Goal: Check status: Check status

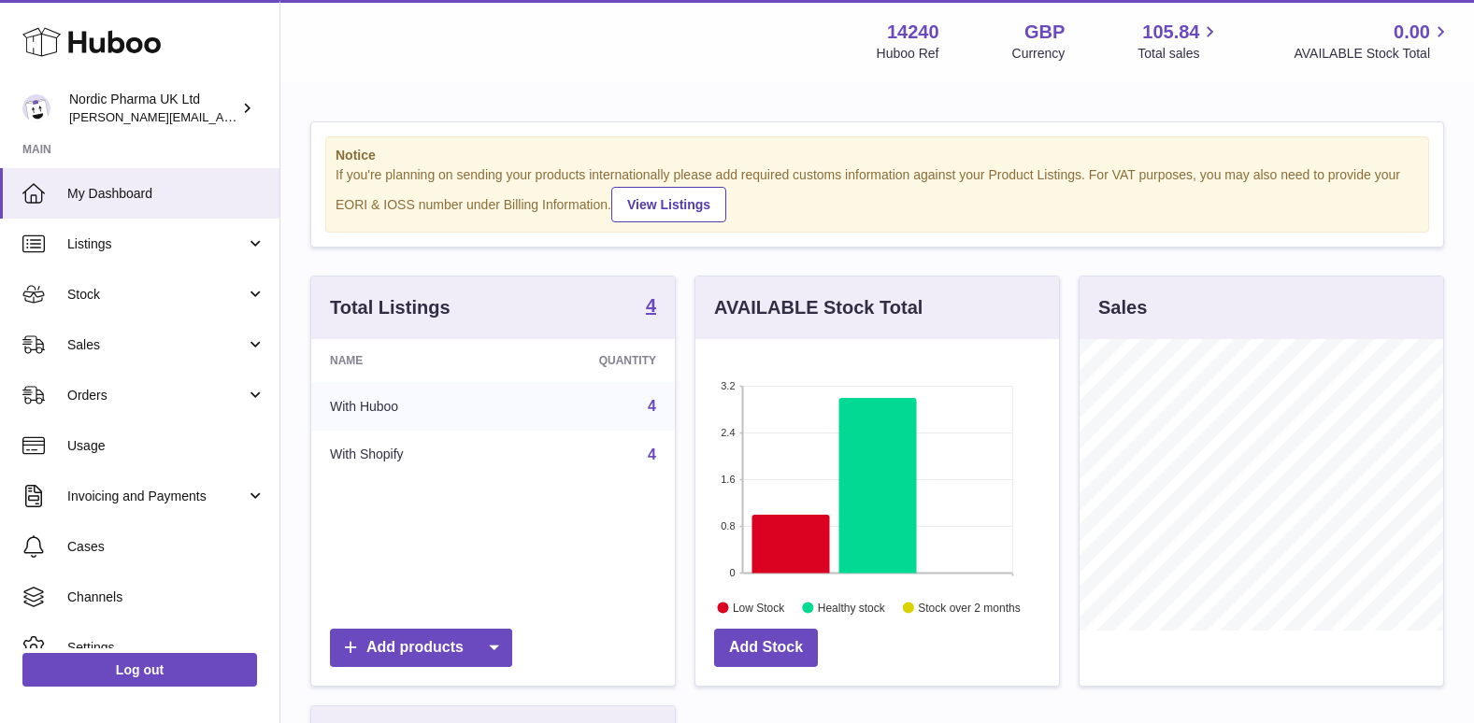
scroll to position [292, 364]
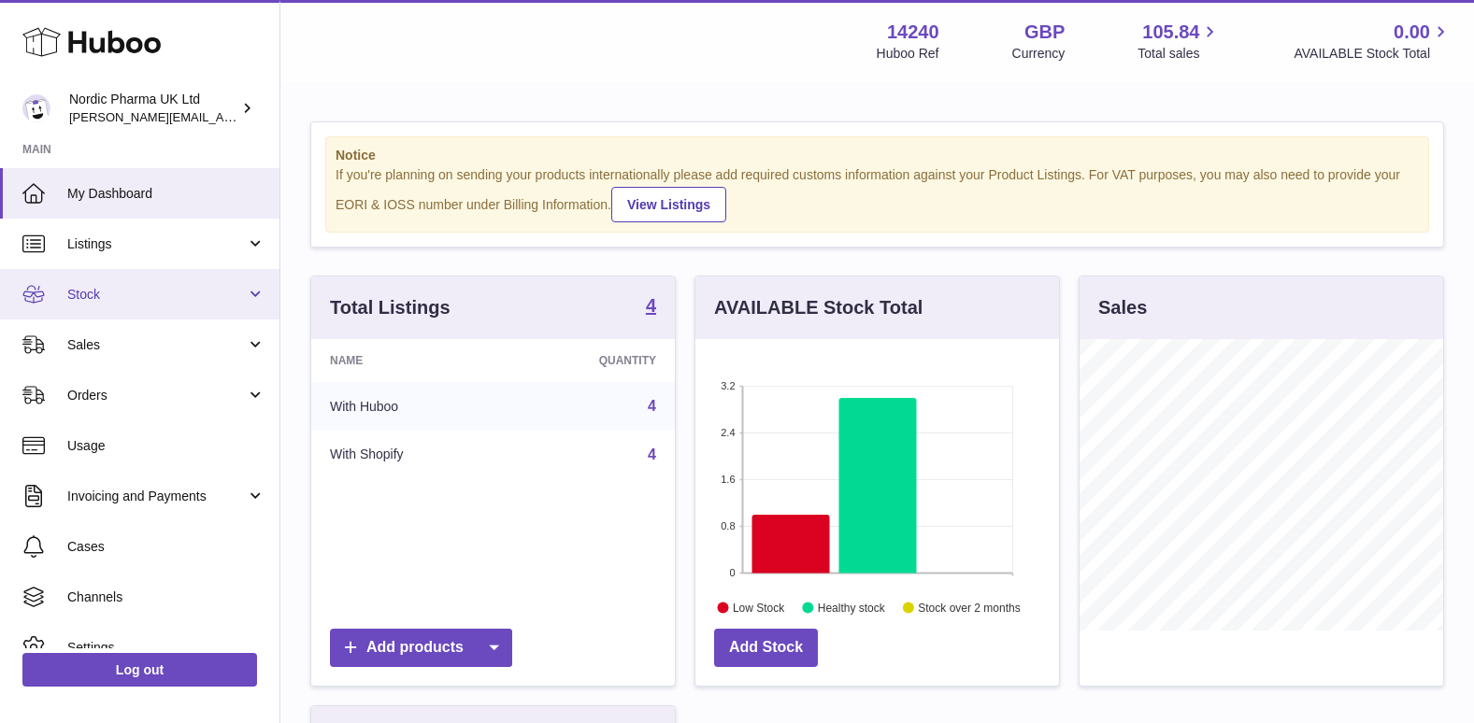
click at [109, 289] on span "Stock" at bounding box center [156, 295] width 178 height 18
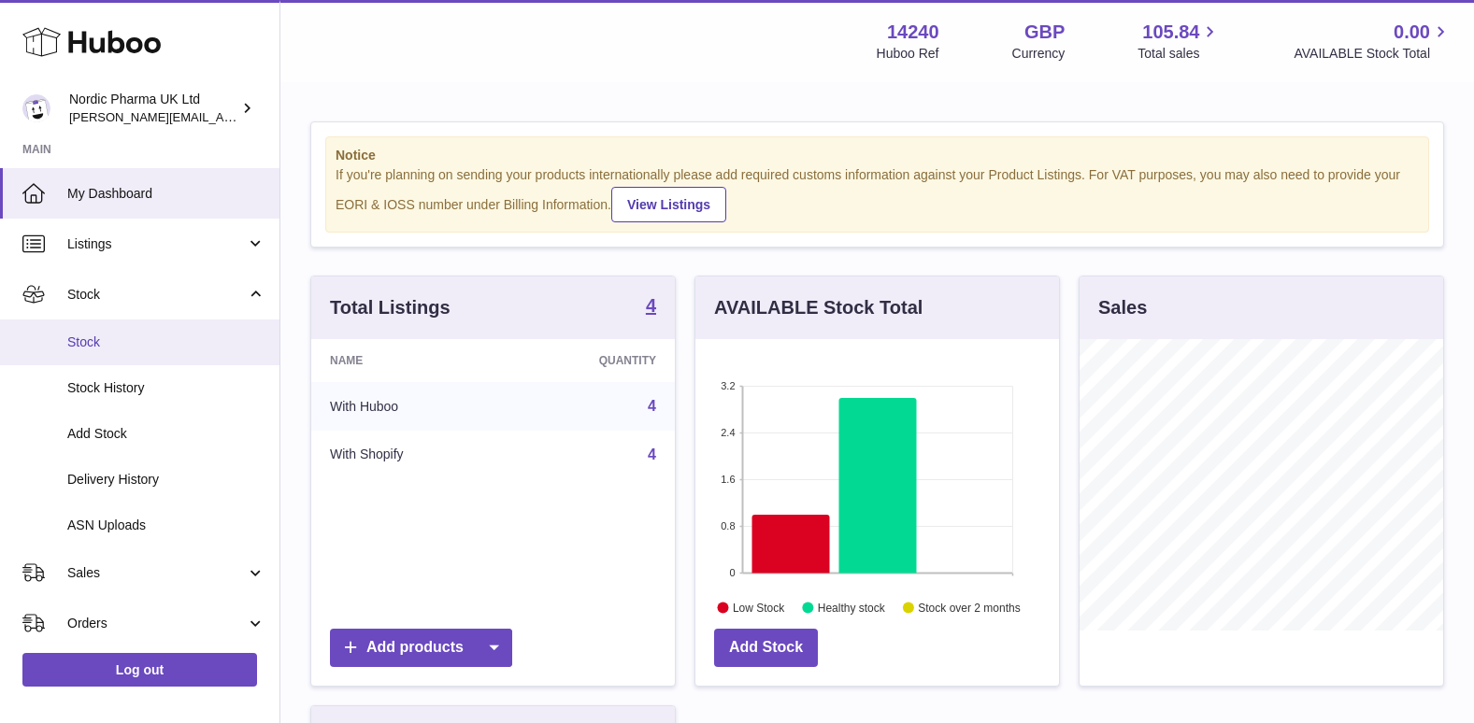
click at [85, 350] on span "Stock" at bounding box center [166, 343] width 198 height 18
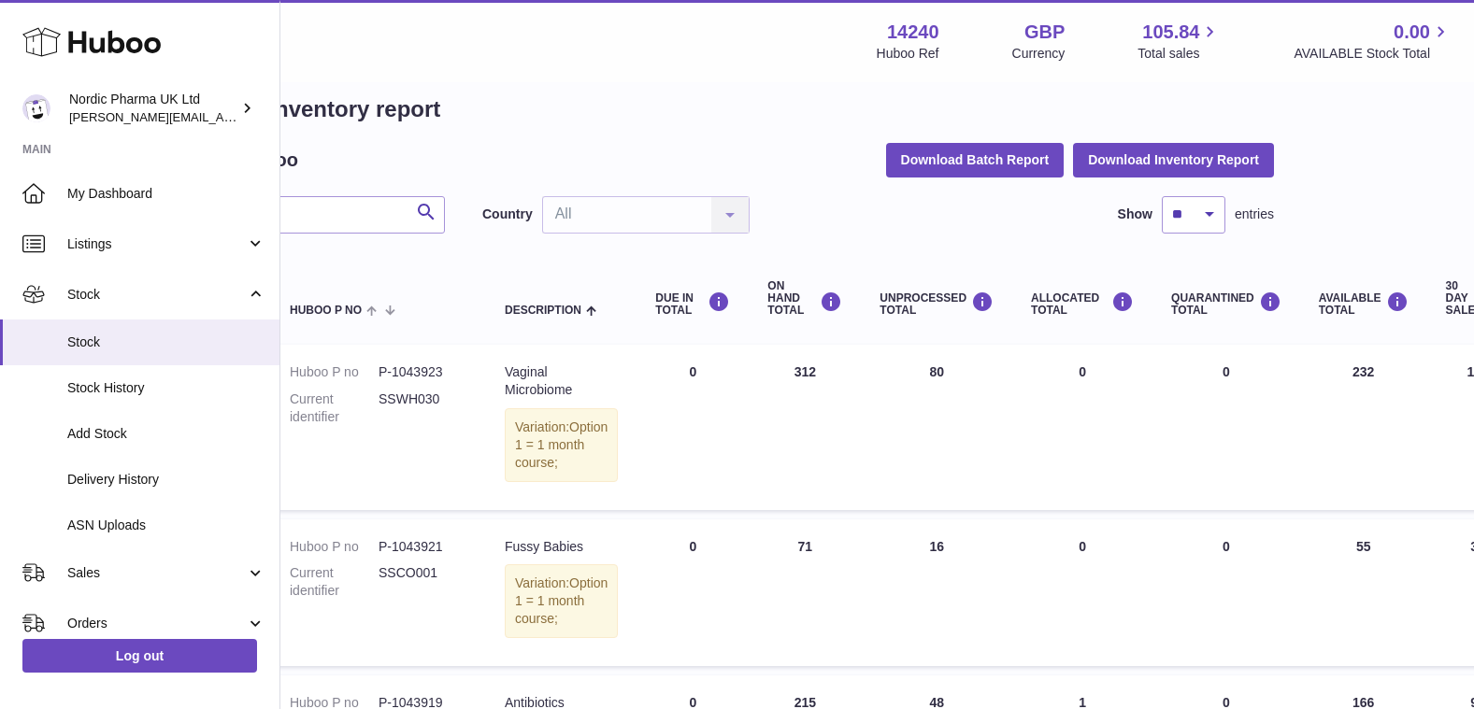
scroll to position [0, 170]
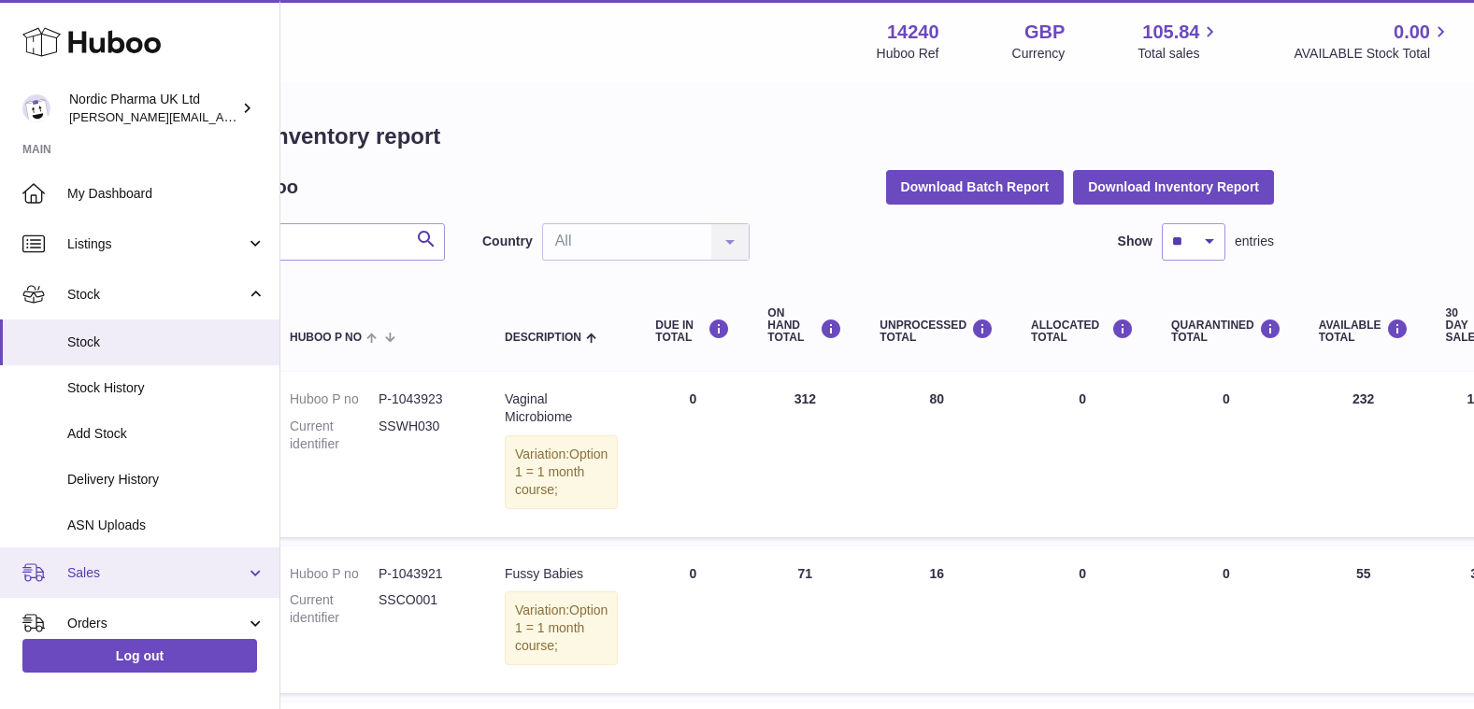
click at [129, 567] on span "Sales" at bounding box center [156, 573] width 178 height 18
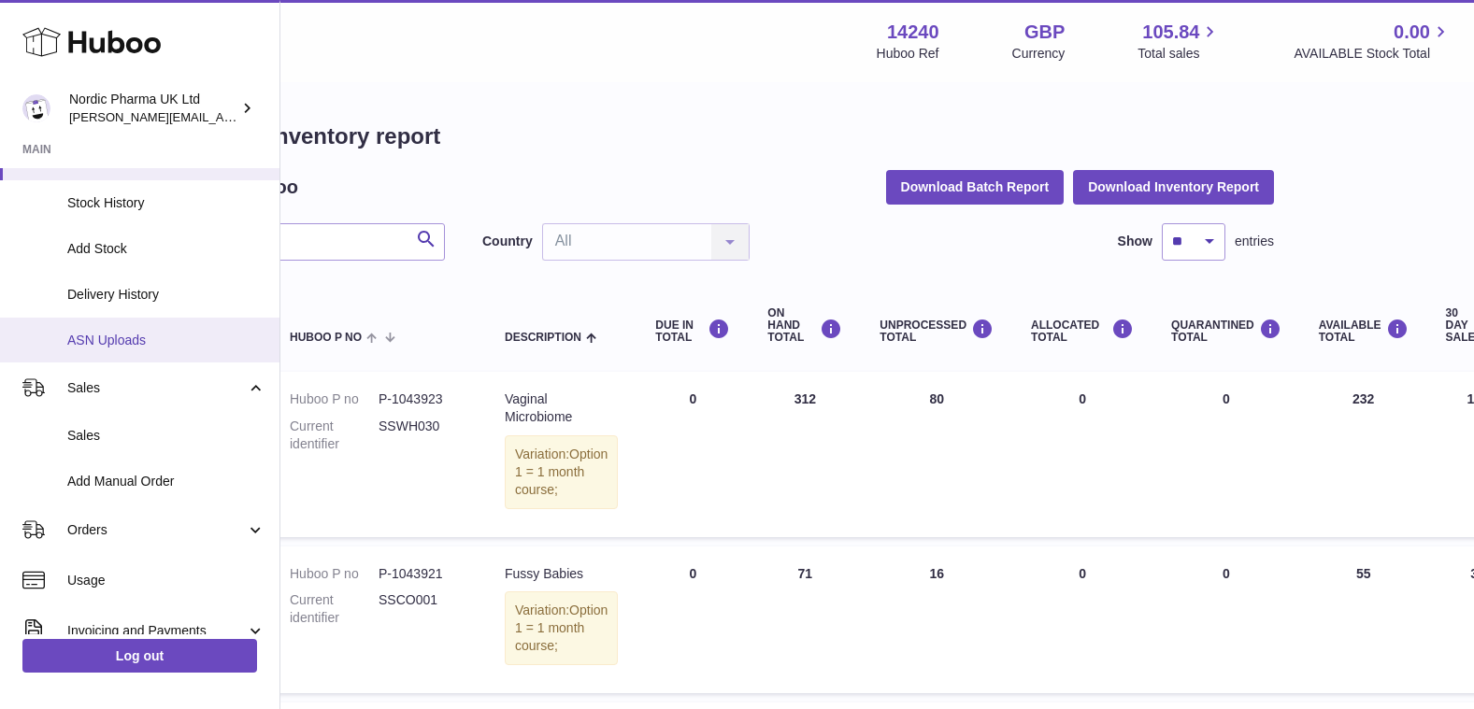
scroll to position [187, 0]
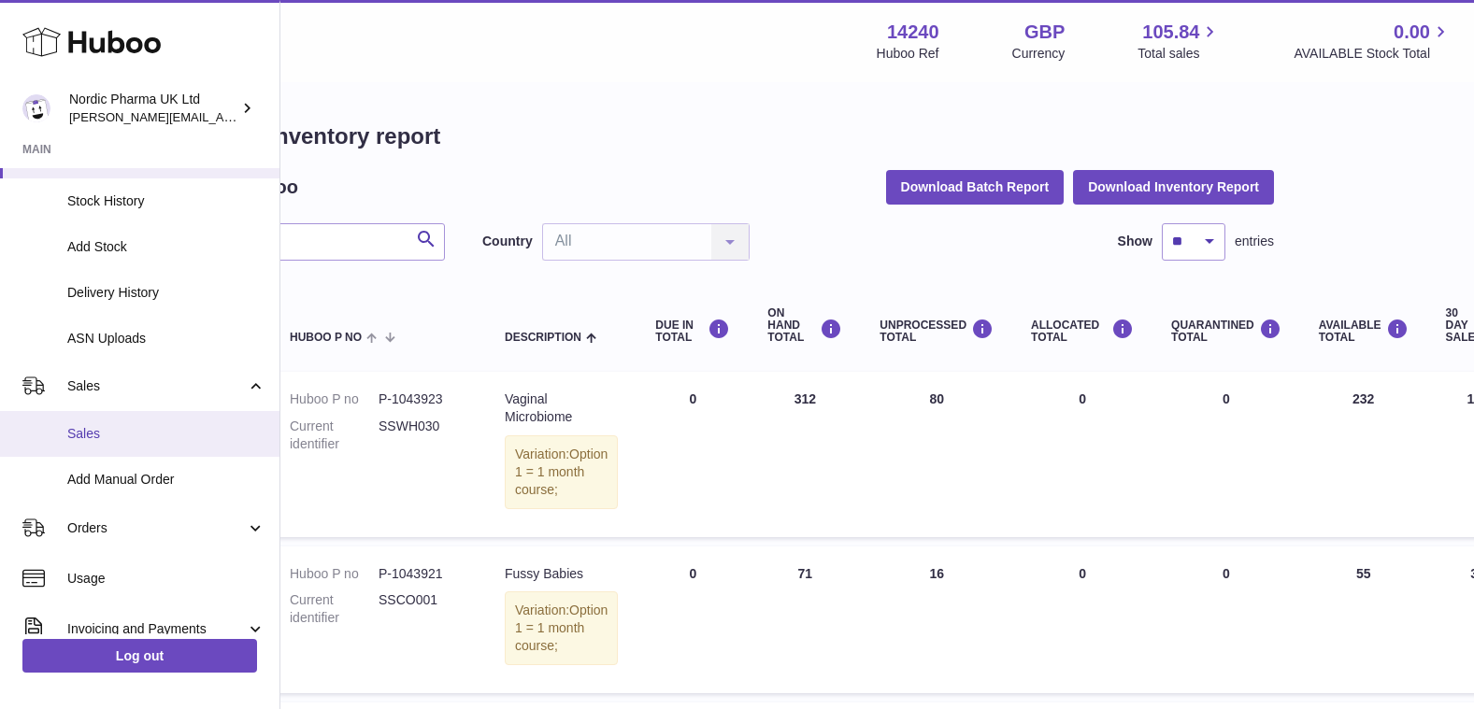
click at [117, 426] on span "Sales" at bounding box center [166, 434] width 198 height 18
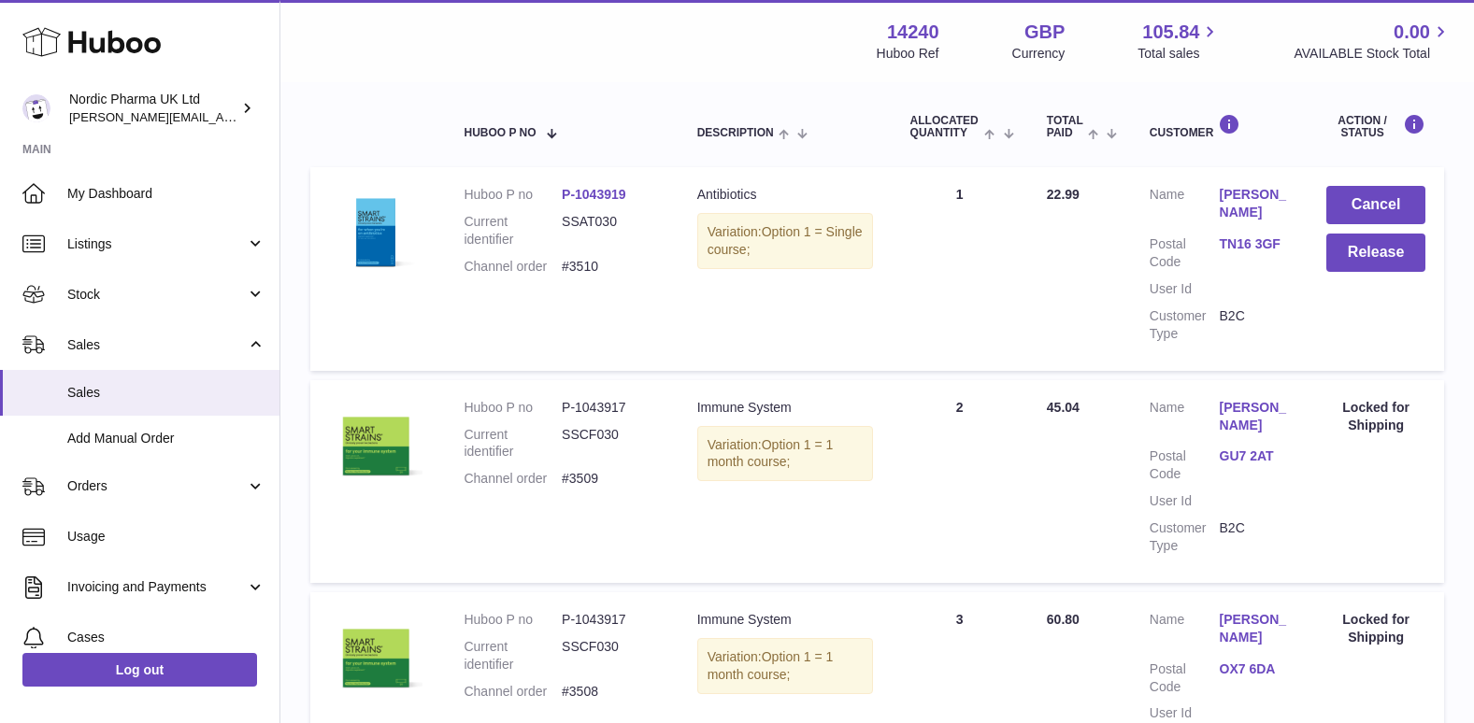
scroll to position [182, 0]
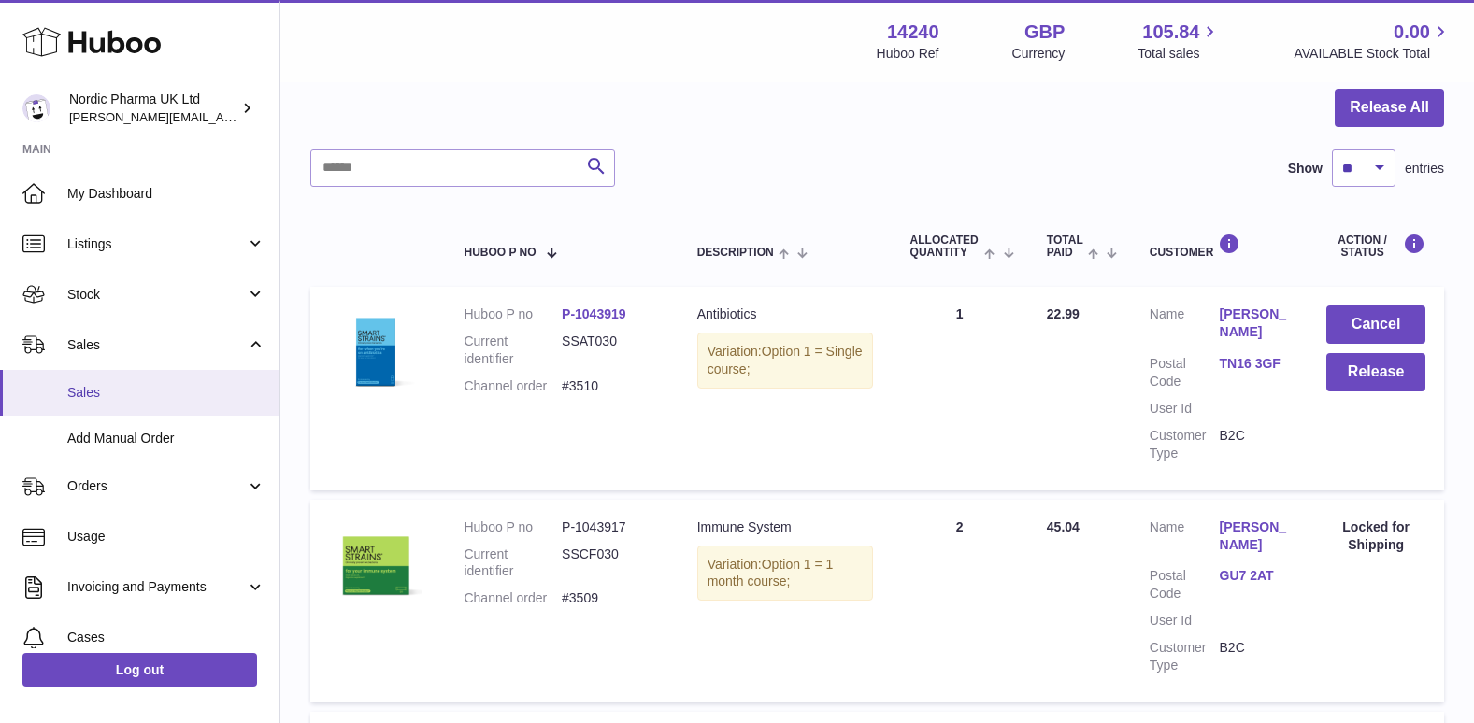
click at [107, 393] on span "Sales" at bounding box center [166, 393] width 198 height 18
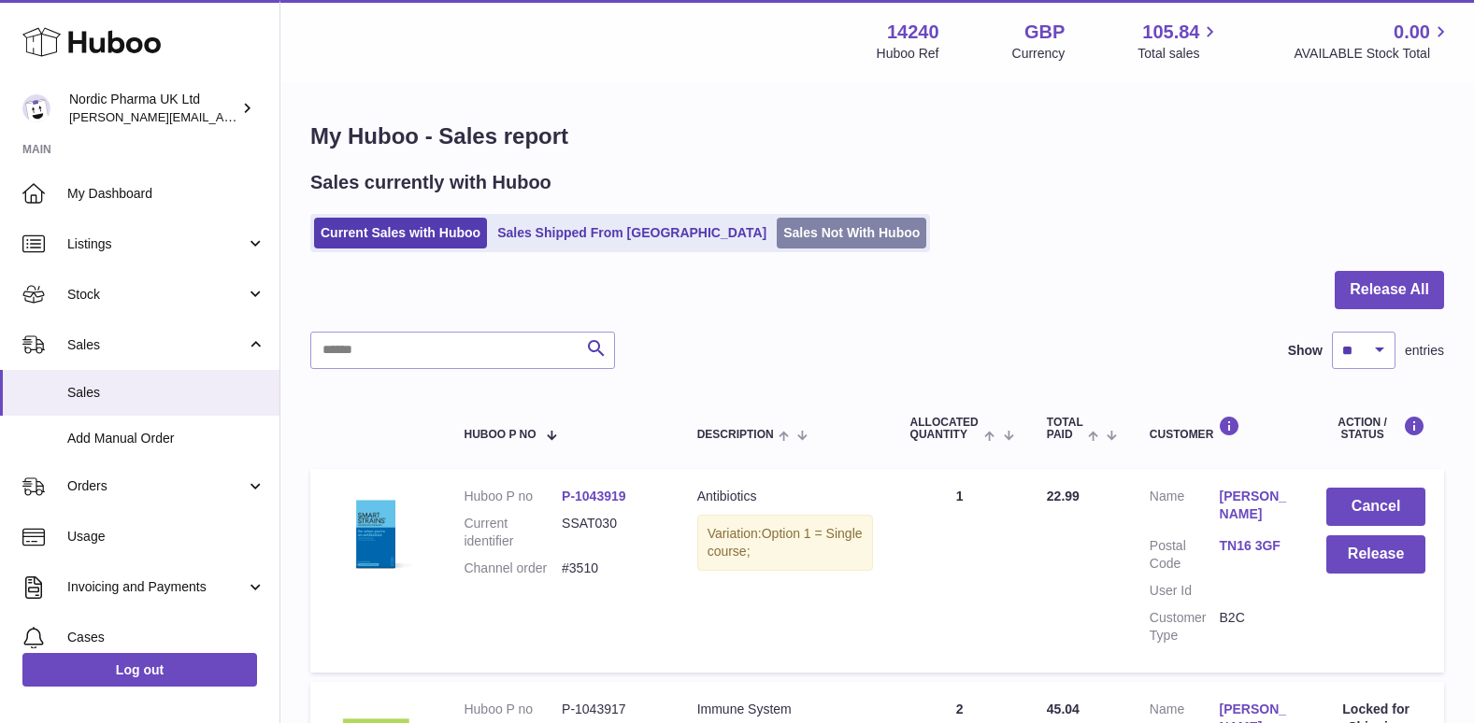
click at [777, 235] on link "Sales Not With Huboo" at bounding box center [852, 233] width 150 height 31
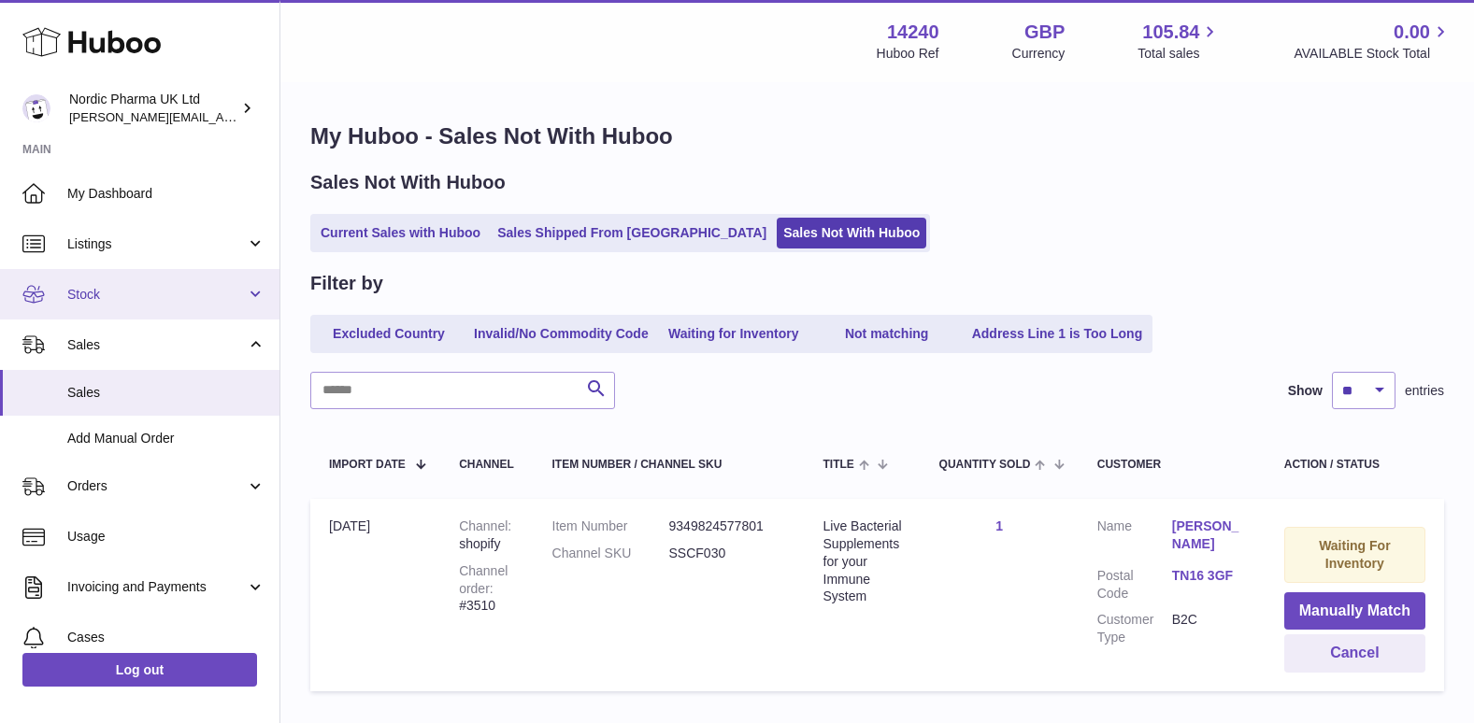
click at [135, 289] on span "Stock" at bounding box center [156, 295] width 178 height 18
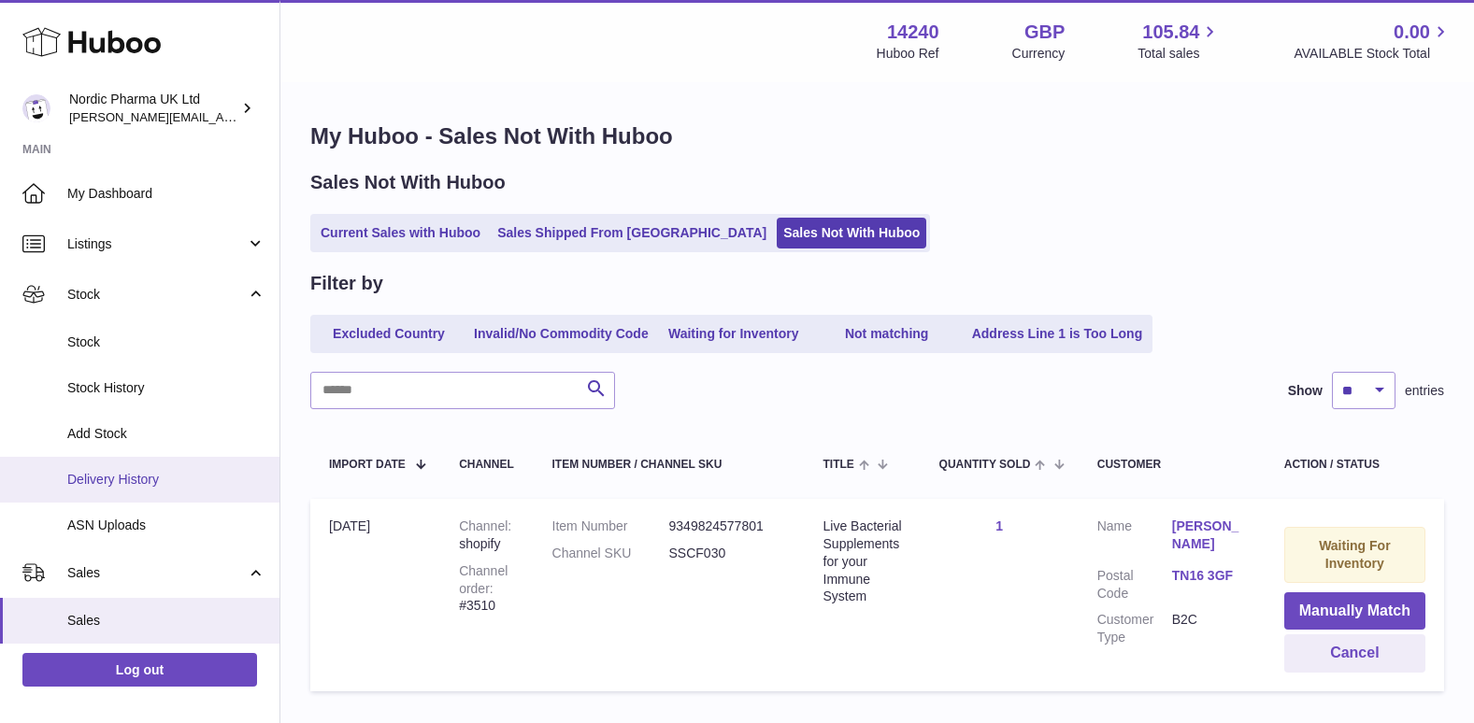
click at [150, 482] on span "Delivery History" at bounding box center [166, 480] width 198 height 18
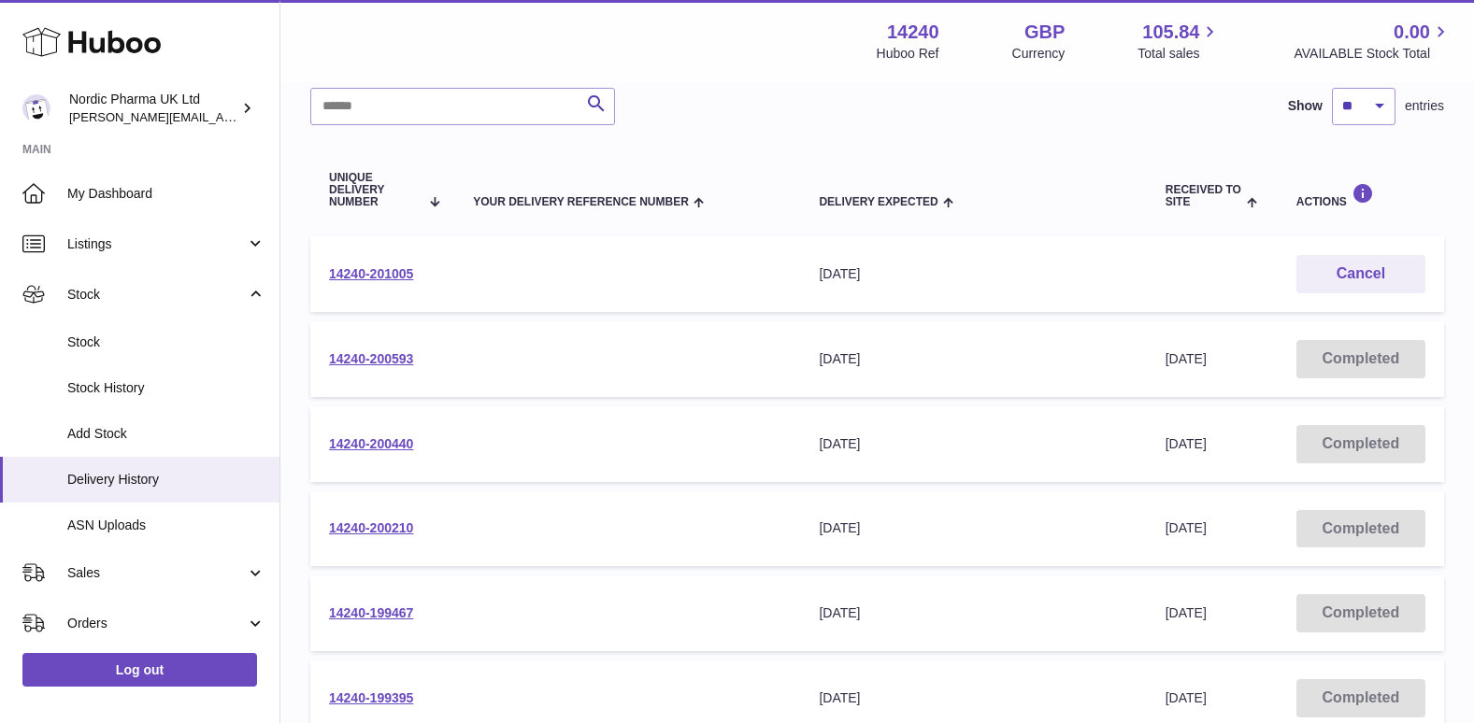
scroll to position [187, 0]
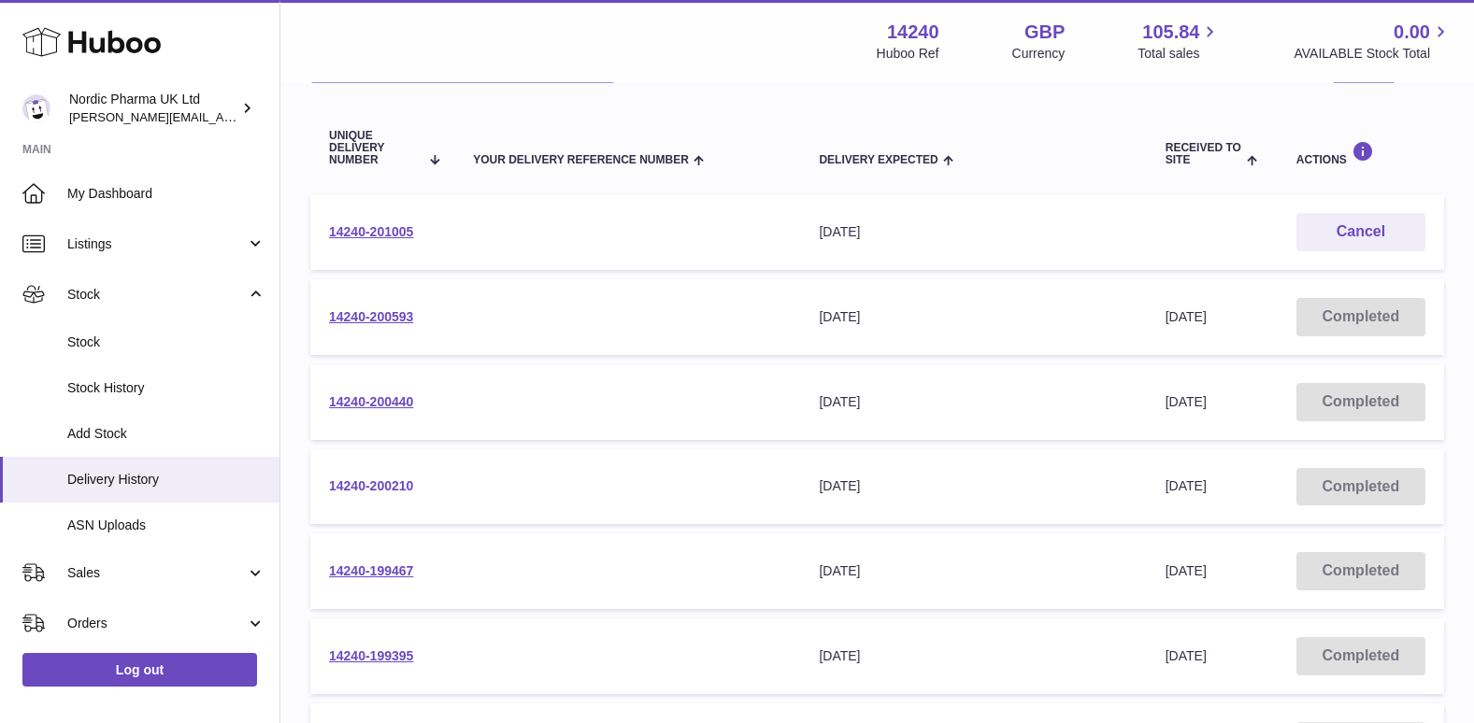
click at [362, 486] on link "14240-200210" at bounding box center [371, 485] width 84 height 15
click at [373, 485] on link "14240-200210" at bounding box center [371, 485] width 84 height 15
click at [371, 399] on link "14240-200440" at bounding box center [371, 401] width 84 height 15
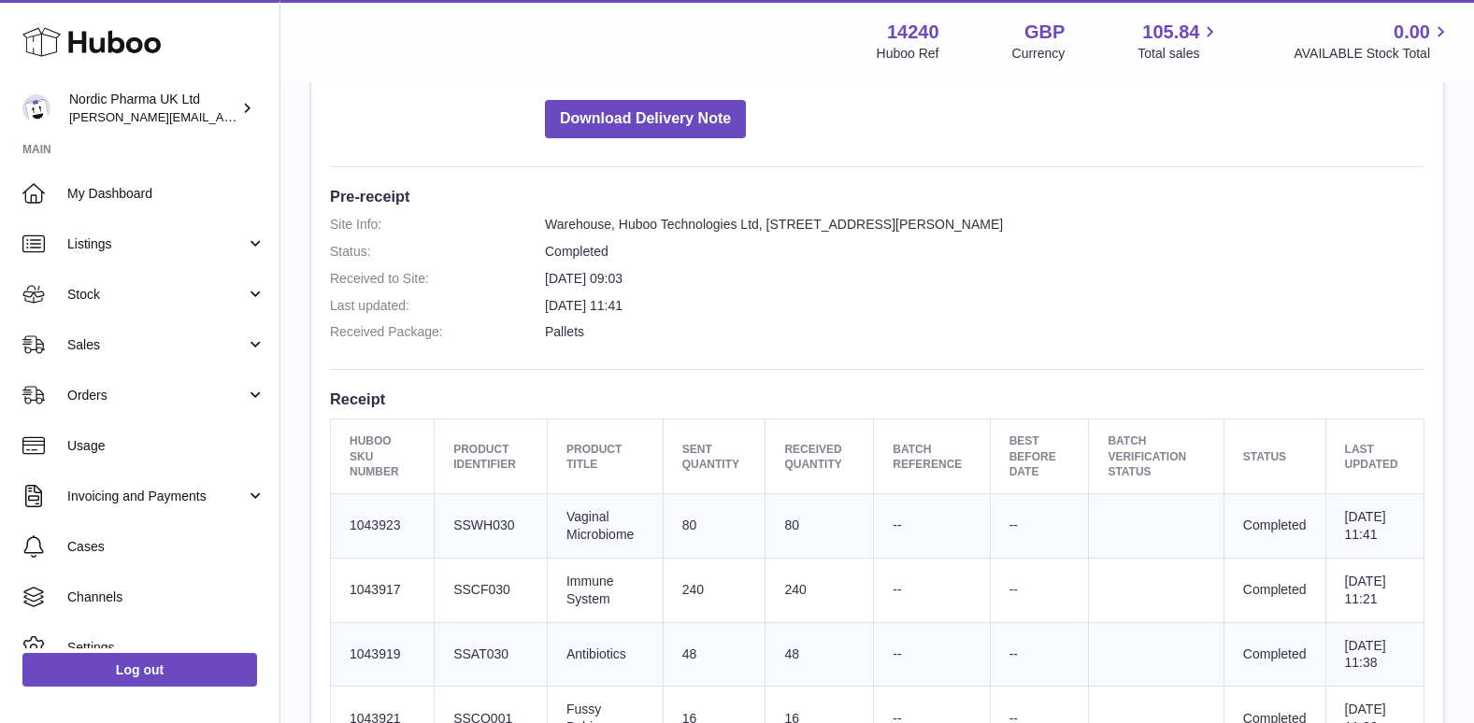
scroll to position [467, 0]
